Goal: Task Accomplishment & Management: Manage account settings

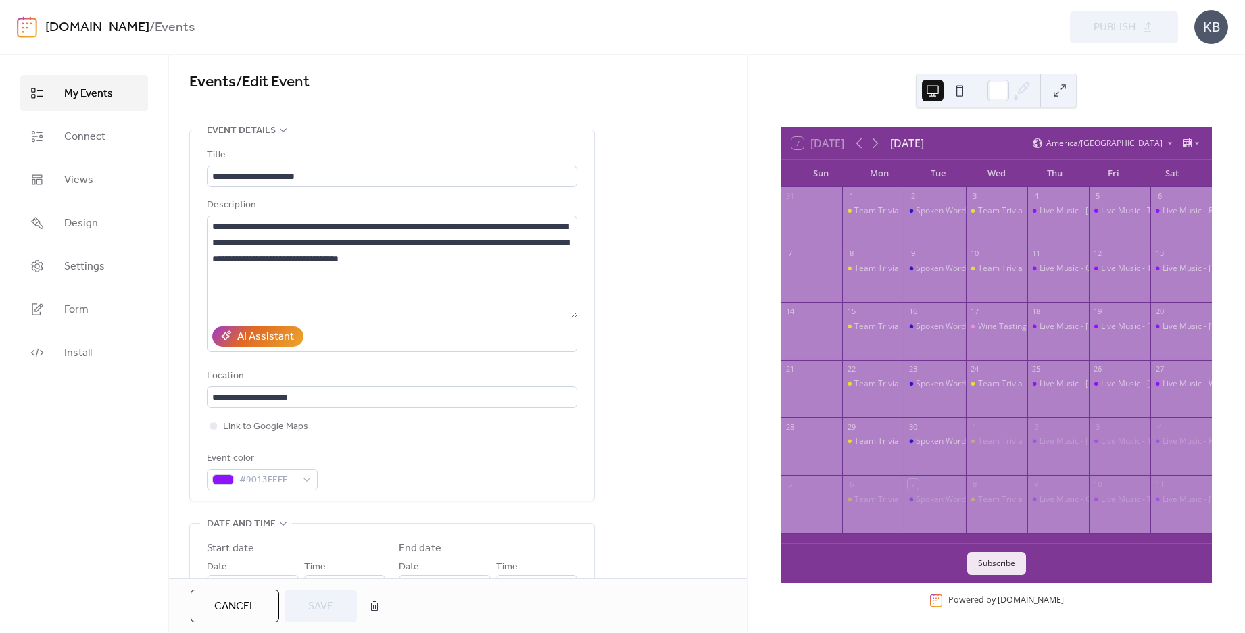
click at [81, 91] on span "My Events" at bounding box center [88, 94] width 49 height 16
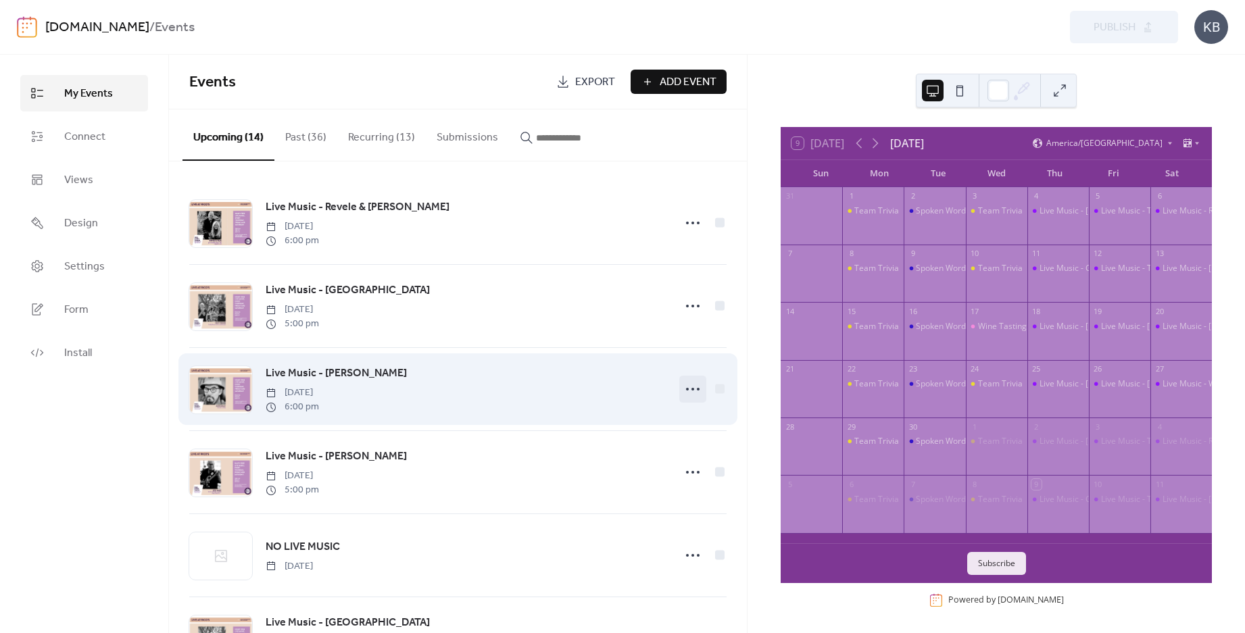
click at [685, 393] on icon at bounding box center [693, 390] width 22 height 22
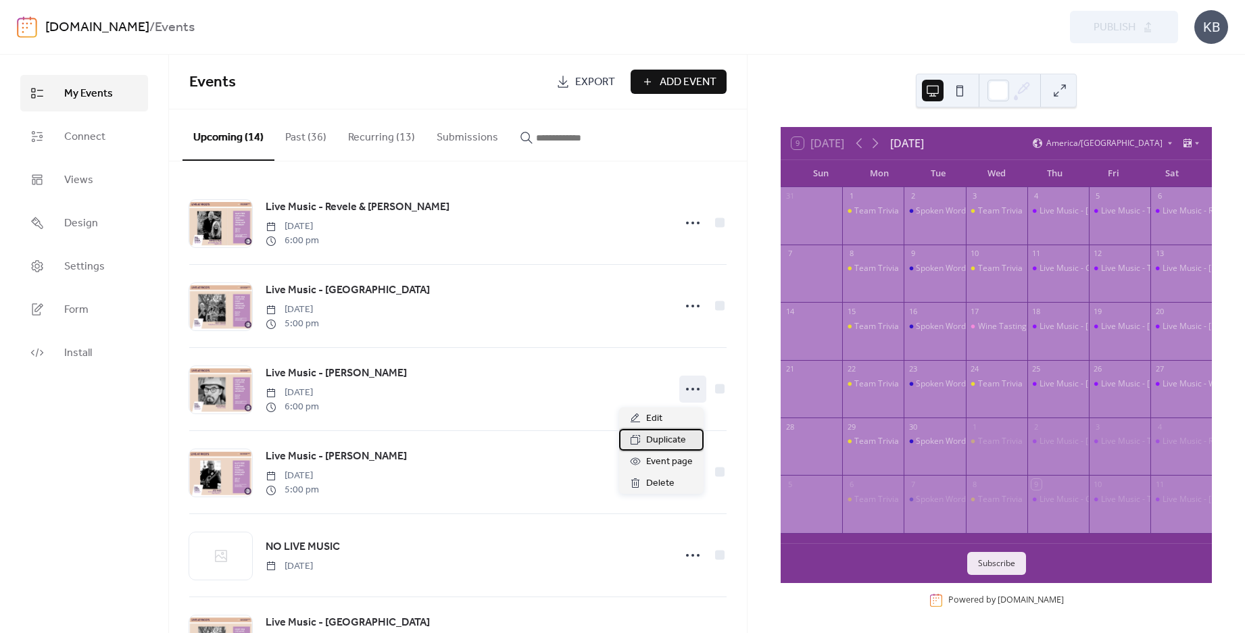
click at [654, 439] on span "Duplicate" at bounding box center [666, 441] width 40 height 16
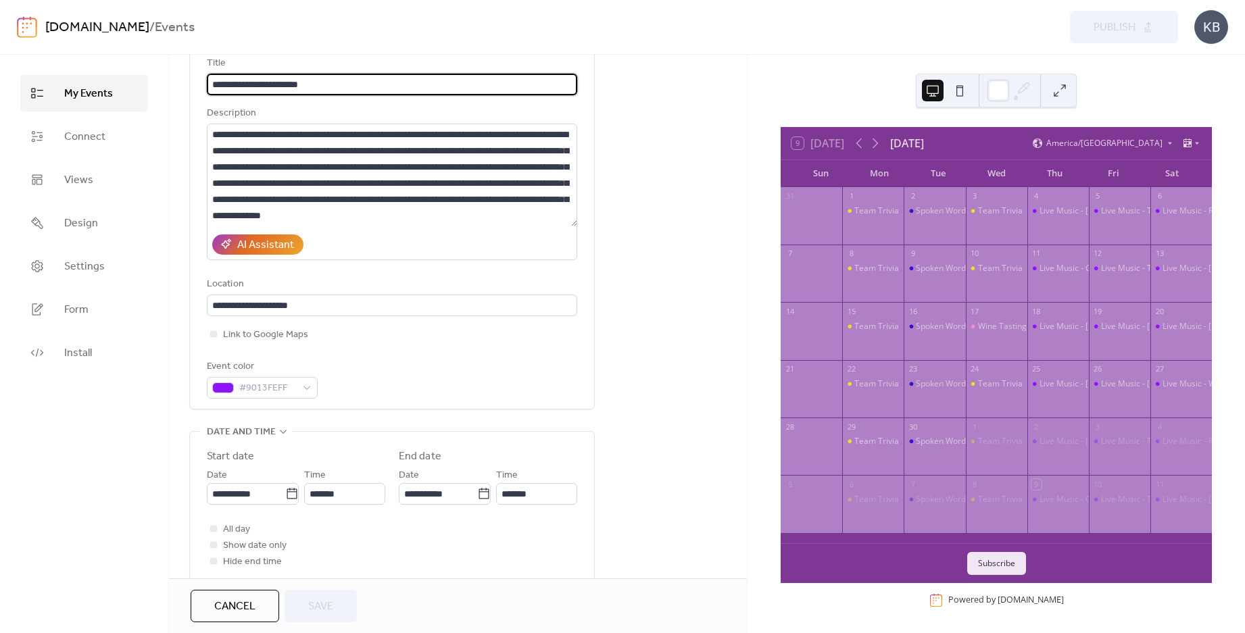
scroll to position [203, 0]
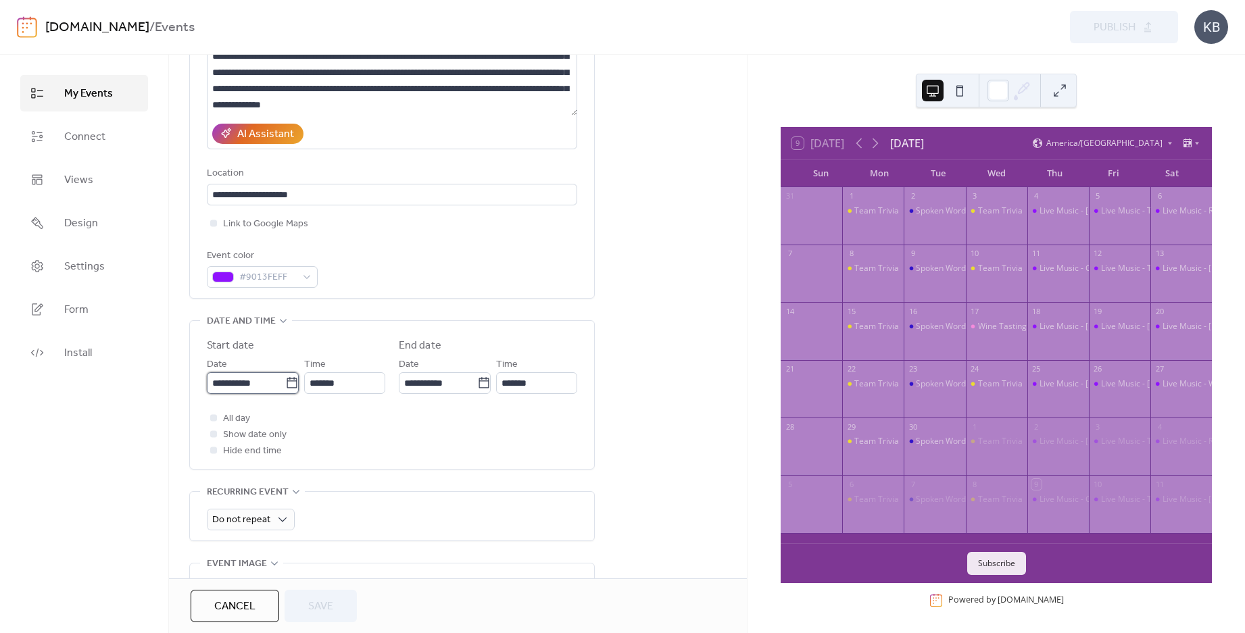
click at [270, 381] on input "**********" at bounding box center [246, 383] width 78 height 22
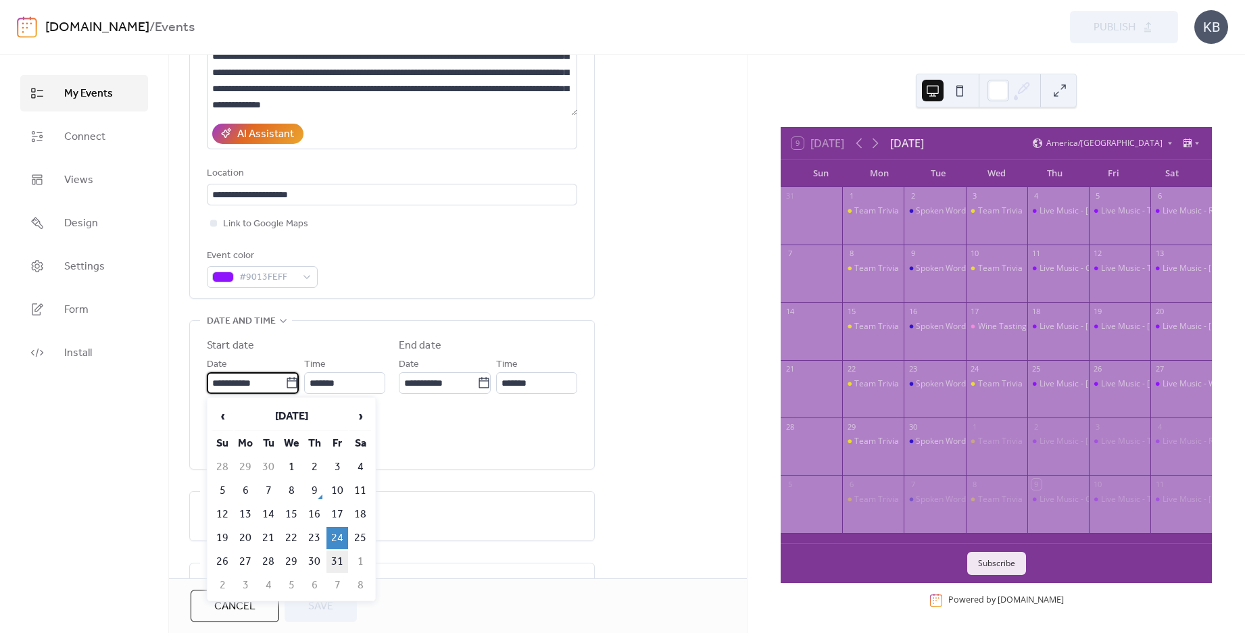
click at [339, 558] on td "31" at bounding box center [338, 562] width 22 height 22
type input "**********"
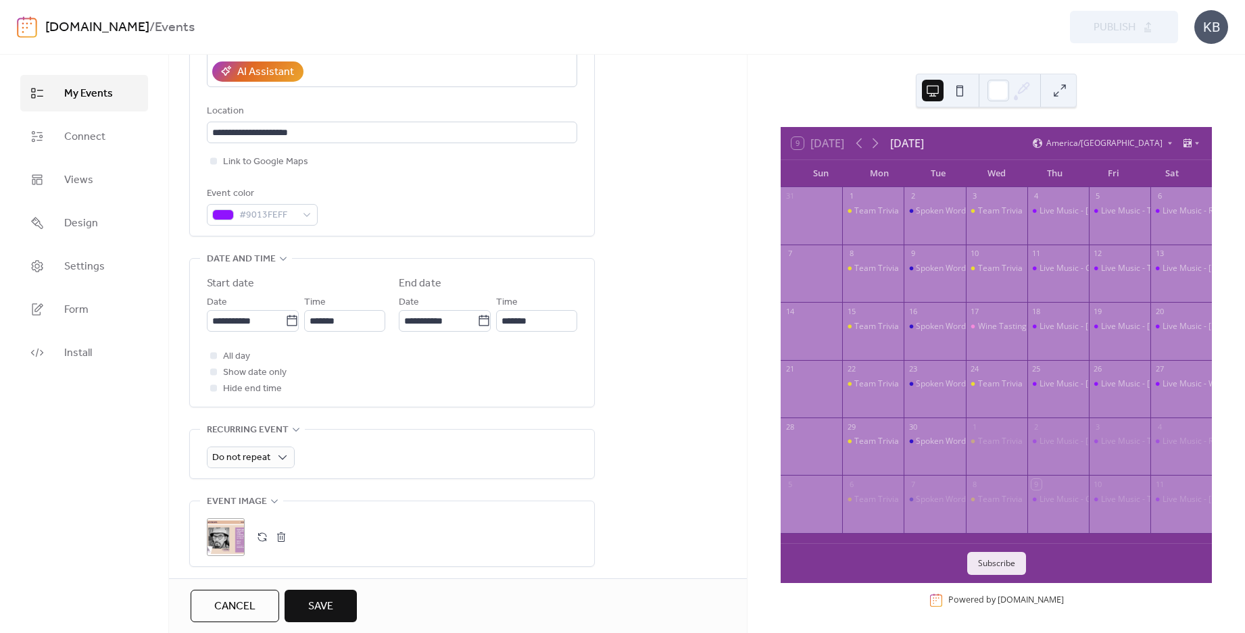
scroll to position [338, 0]
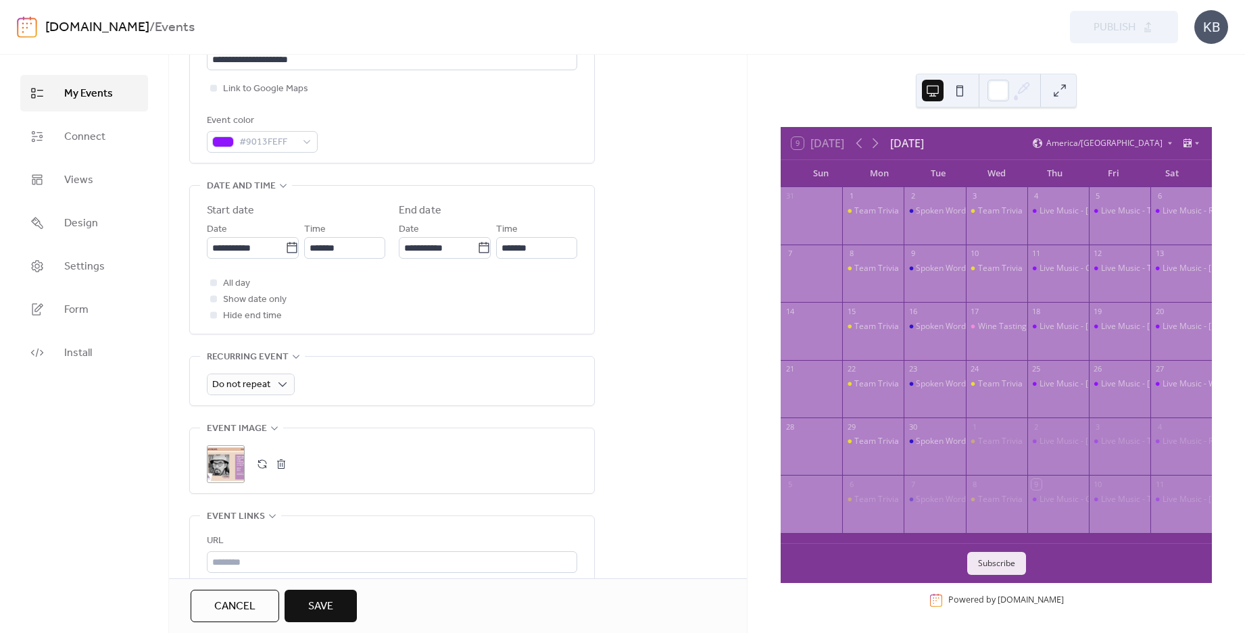
click at [324, 610] on span "Save" at bounding box center [320, 607] width 25 height 16
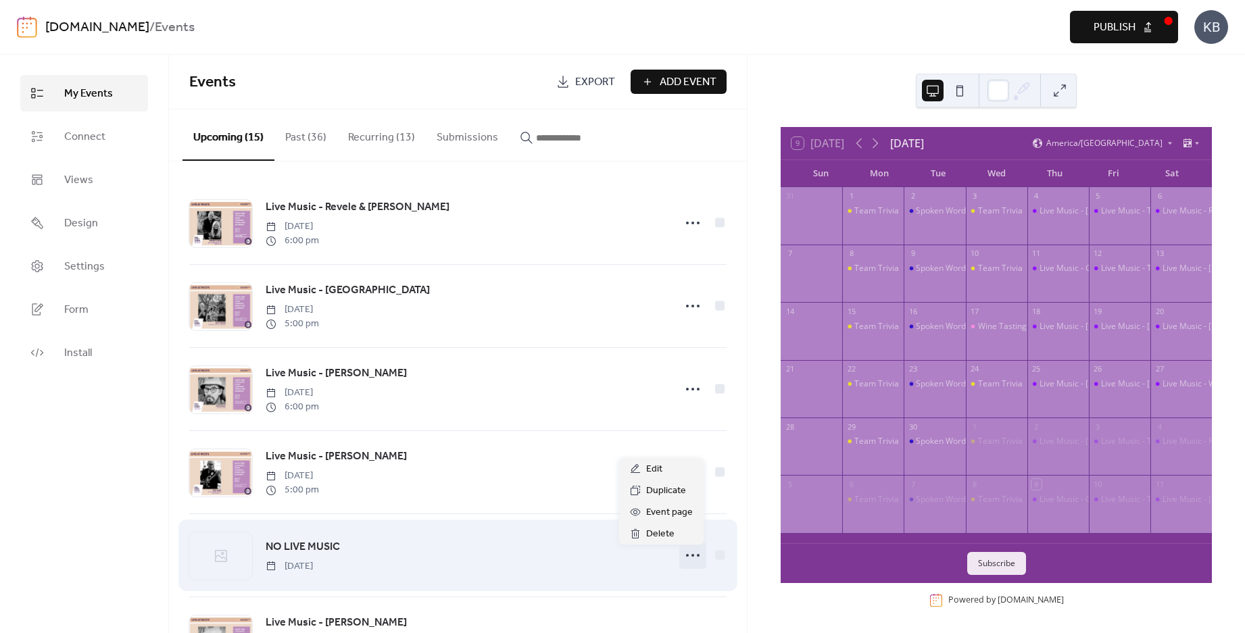
click at [692, 557] on icon at bounding box center [693, 556] width 22 height 22
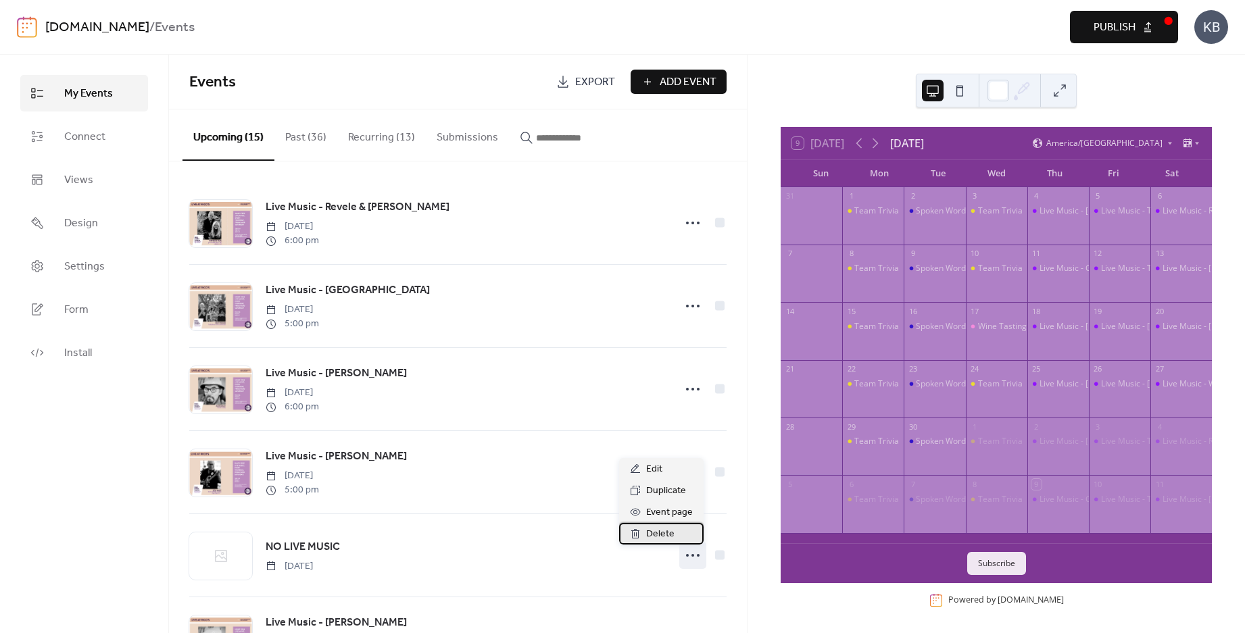
click at [657, 535] on span "Delete" at bounding box center [660, 535] width 28 height 16
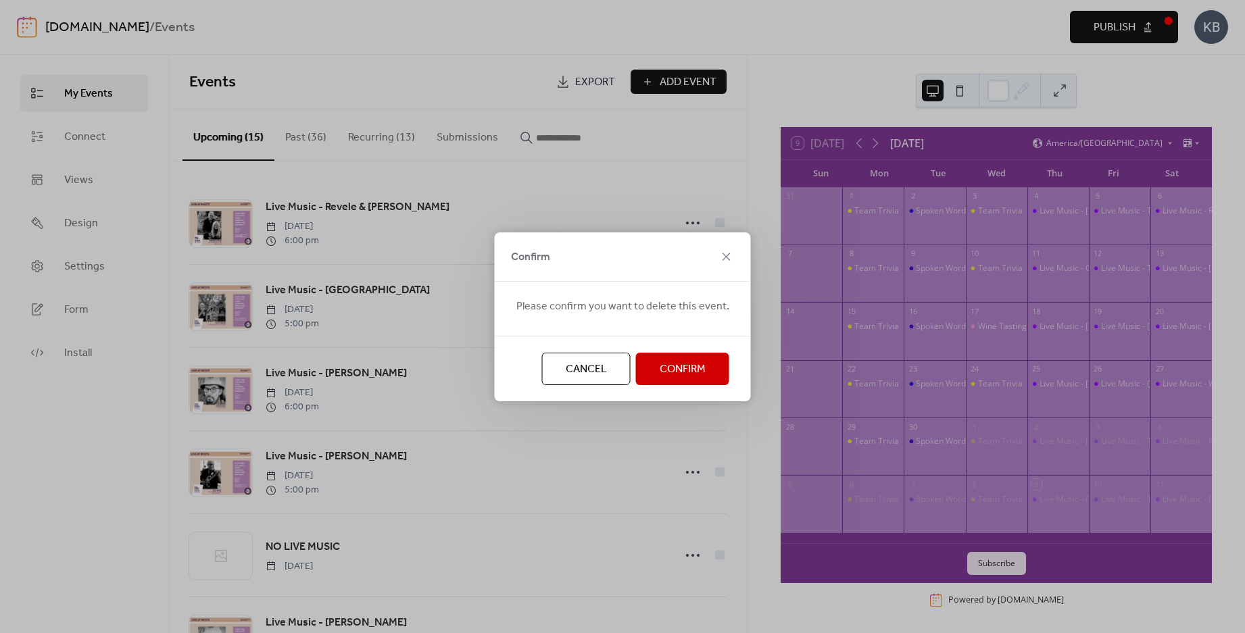
click at [664, 367] on span "Confirm" at bounding box center [683, 370] width 46 height 16
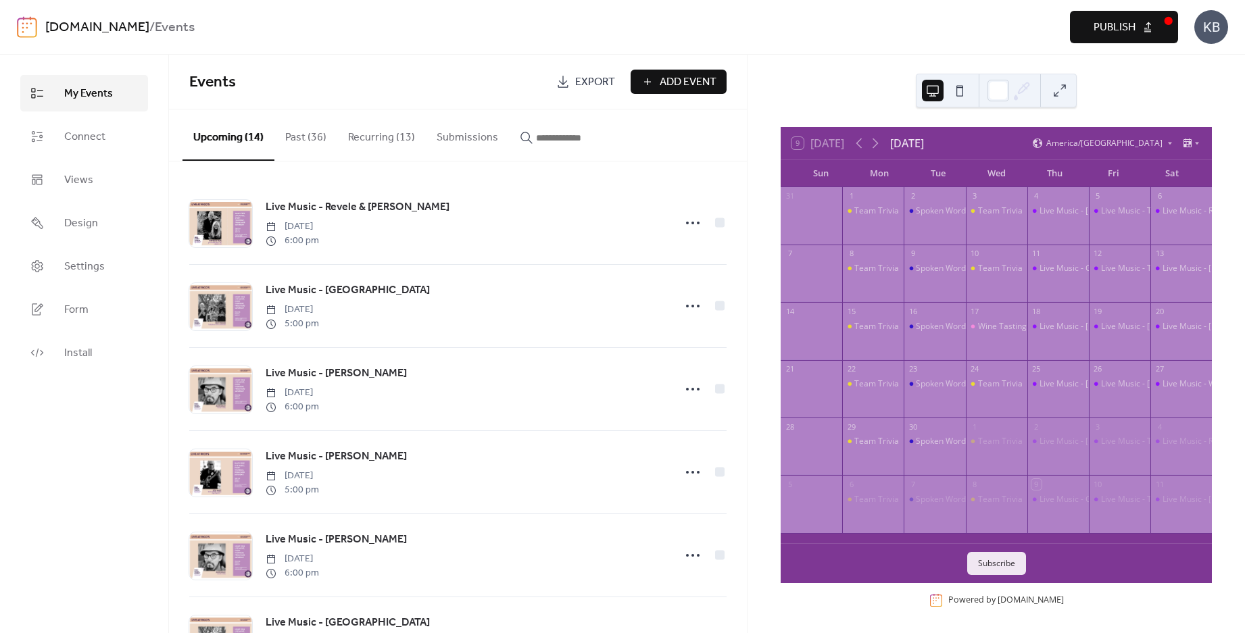
click at [1109, 24] on span "Publish" at bounding box center [1115, 28] width 42 height 16
click at [880, 142] on icon at bounding box center [875, 143] width 16 height 16
